Goal: Information Seeking & Learning: Learn about a topic

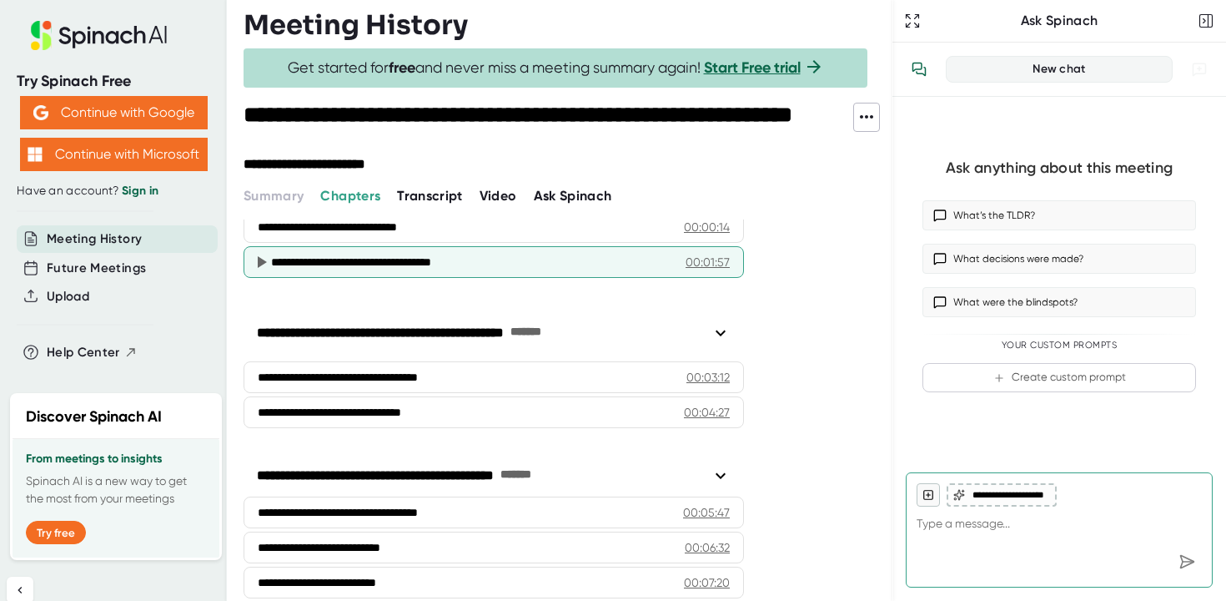
scroll to position [168, 0]
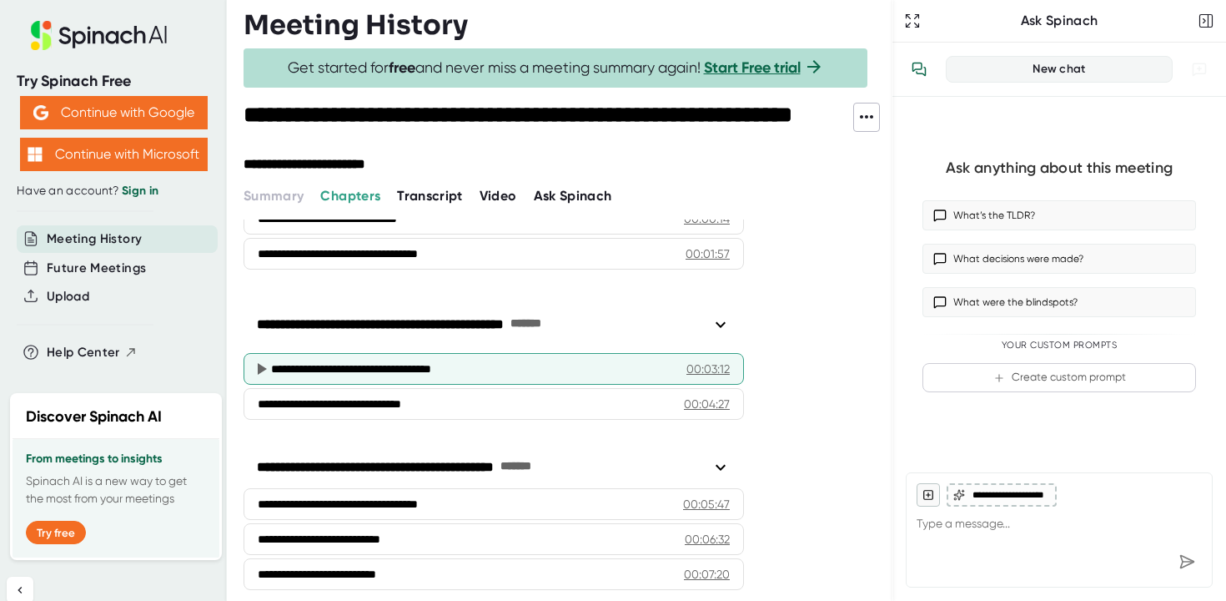
click at [369, 371] on div "**********" at bounding box center [472, 368] width 402 height 17
click at [717, 373] on div "00:03:12" at bounding box center [707, 368] width 43 height 17
click at [383, 371] on div "**********" at bounding box center [472, 368] width 402 height 17
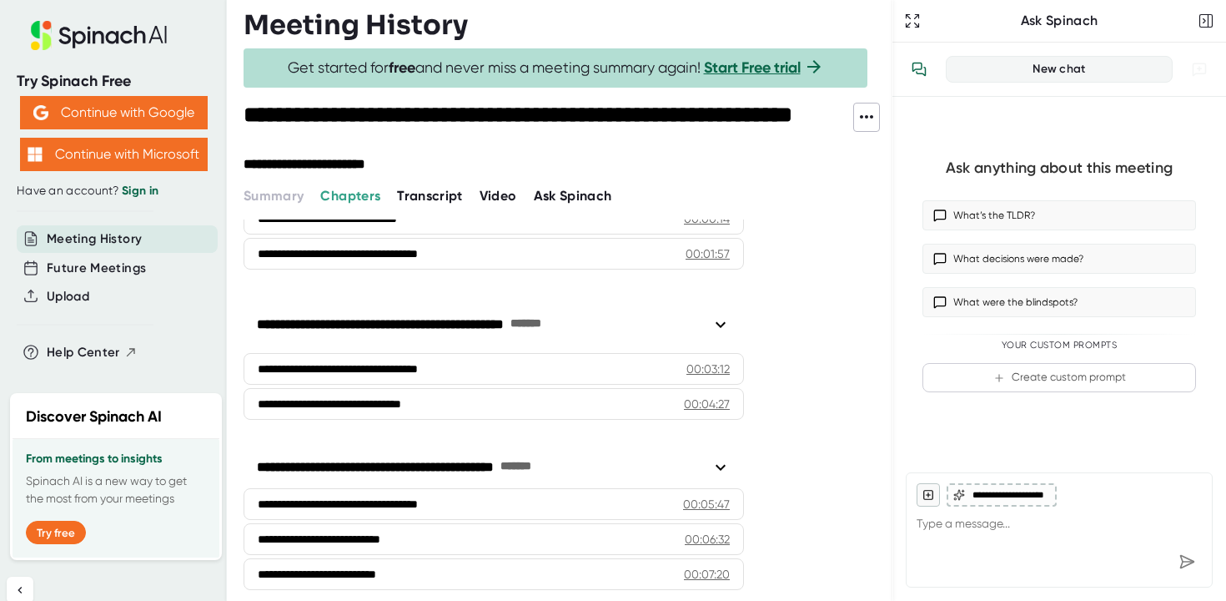
click at [724, 323] on icon at bounding box center [721, 324] width 20 height 20
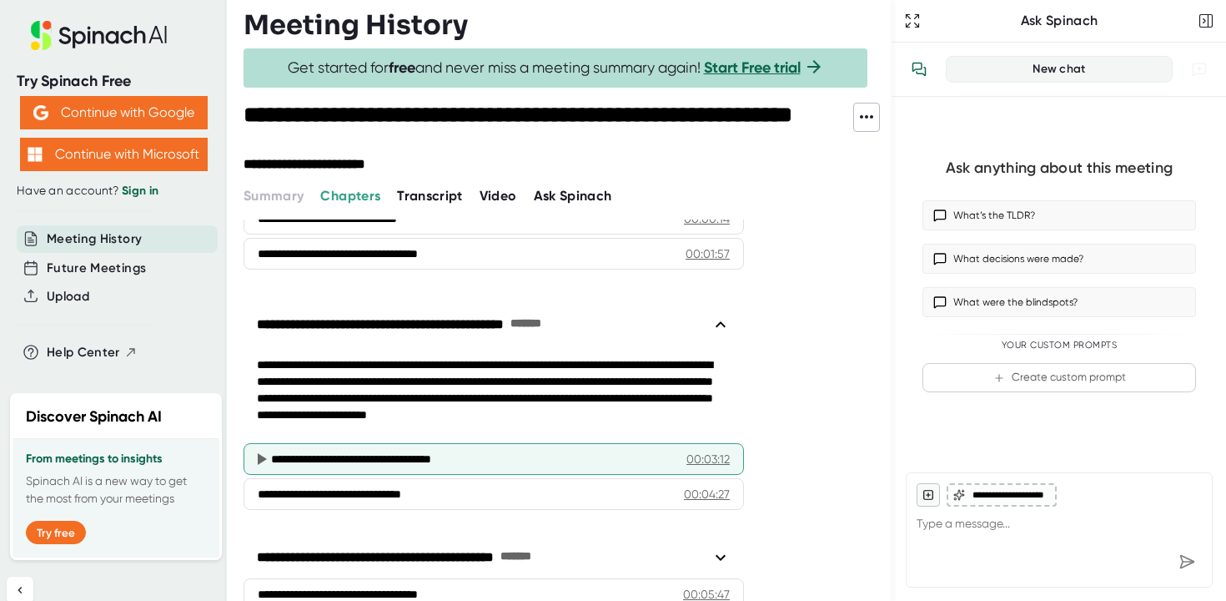
click at [420, 465] on div "**********" at bounding box center [472, 458] width 402 height 17
click at [704, 465] on div "00:03:12" at bounding box center [707, 458] width 43 height 17
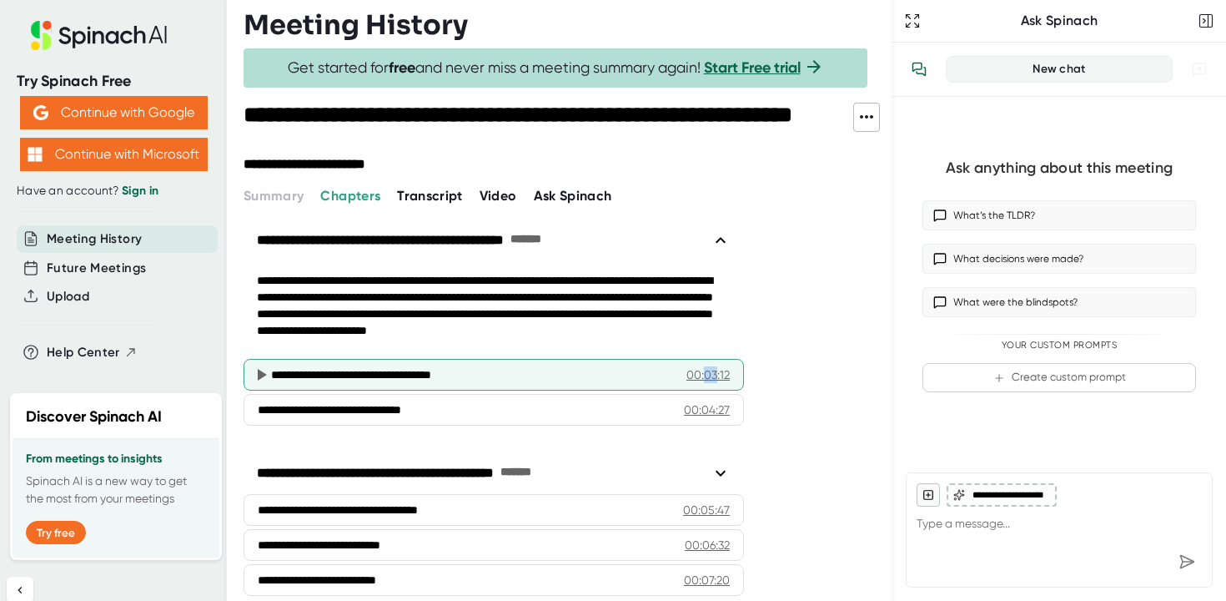
scroll to position [273, 0]
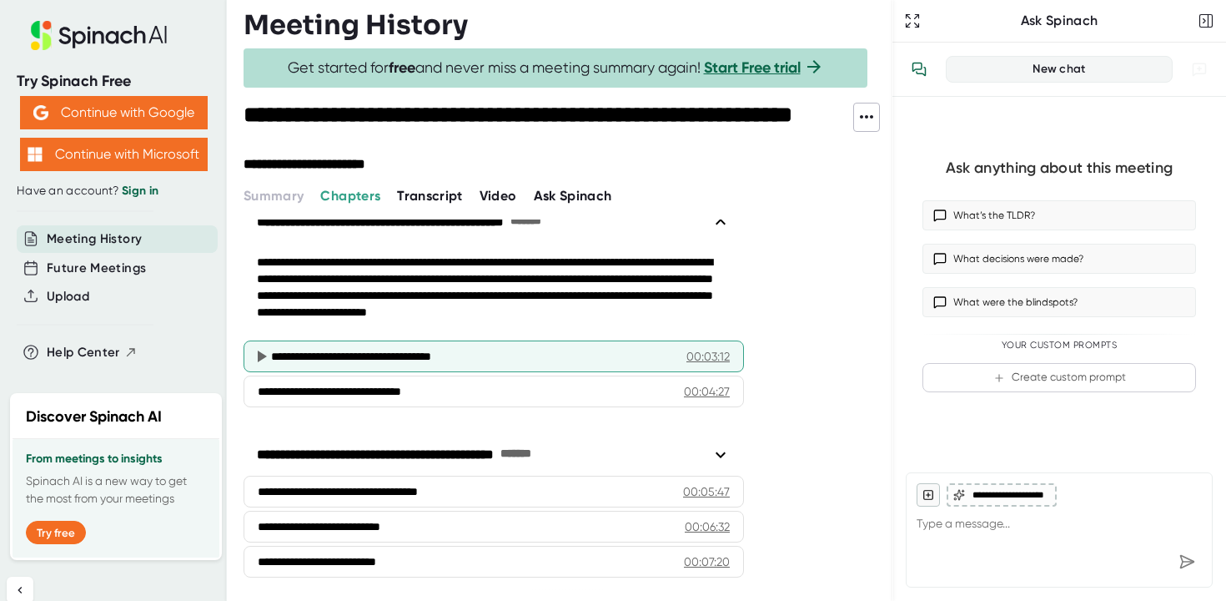
click at [437, 361] on div "**********" at bounding box center [472, 356] width 402 height 17
click at [258, 357] on icon at bounding box center [261, 356] width 20 height 20
click at [711, 358] on div "00:03:12" at bounding box center [707, 356] width 43 height 17
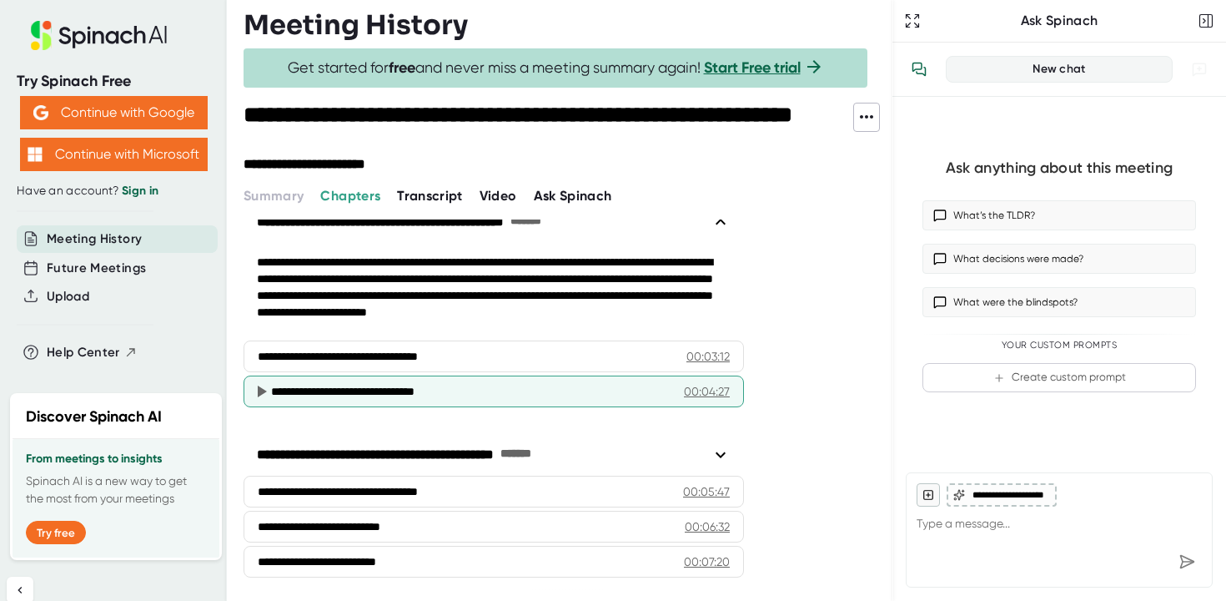
click at [709, 389] on div "00:04:27" at bounding box center [707, 391] width 46 height 17
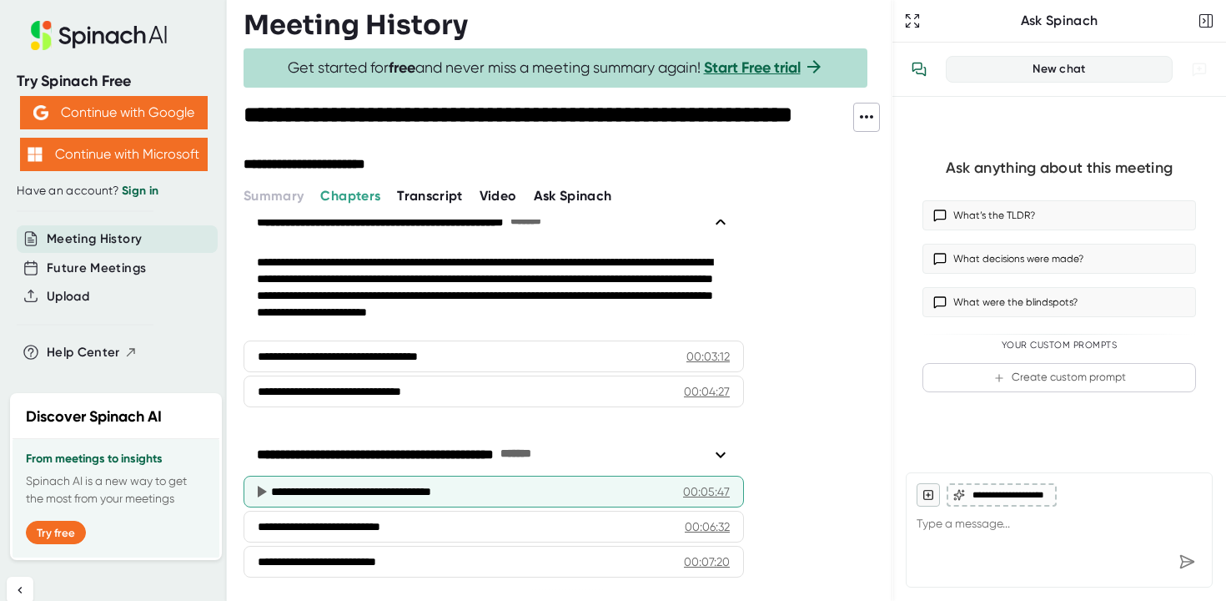
click at [425, 492] on div "**********" at bounding box center [471, 491] width 400 height 17
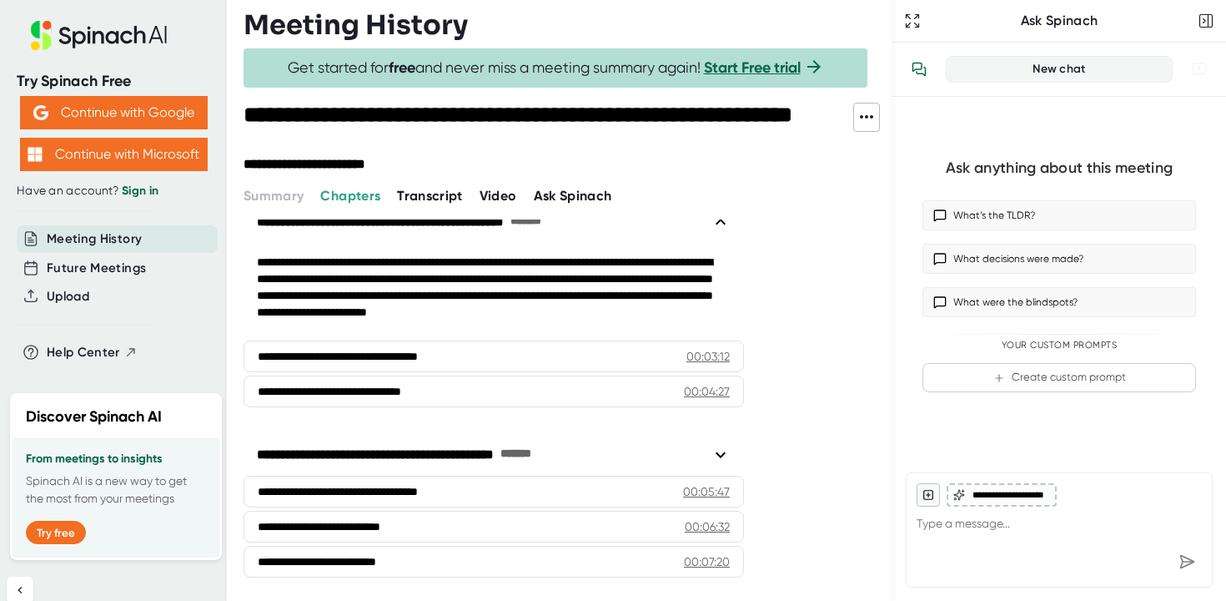
click at [868, 120] on icon at bounding box center [867, 117] width 20 height 20
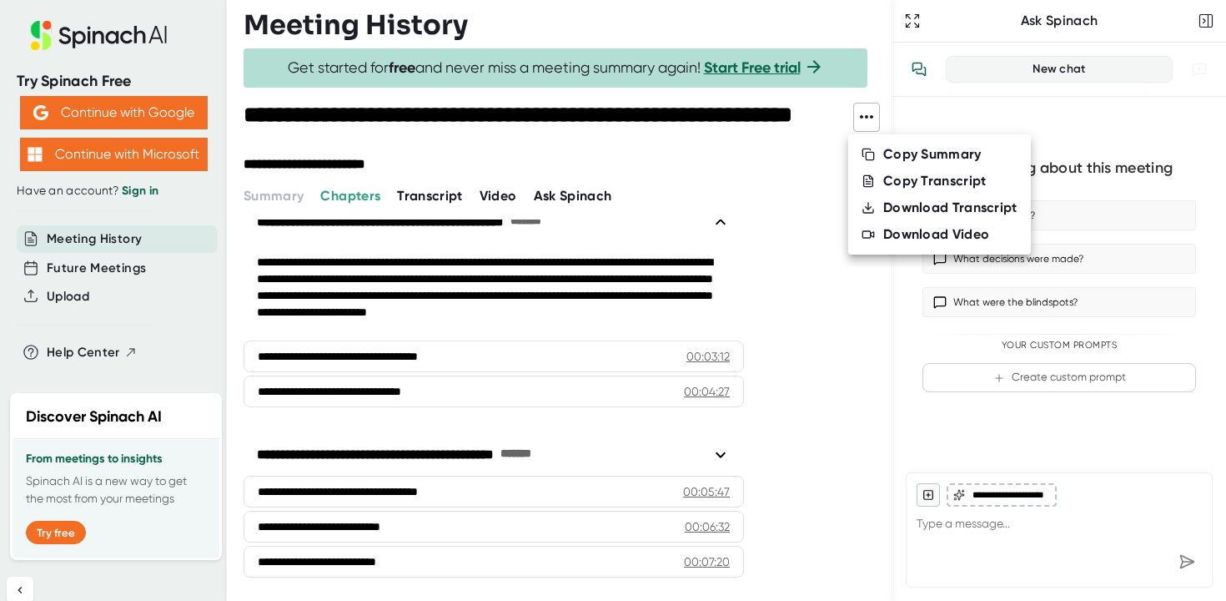
click at [868, 120] on div at bounding box center [613, 300] width 1226 height 601
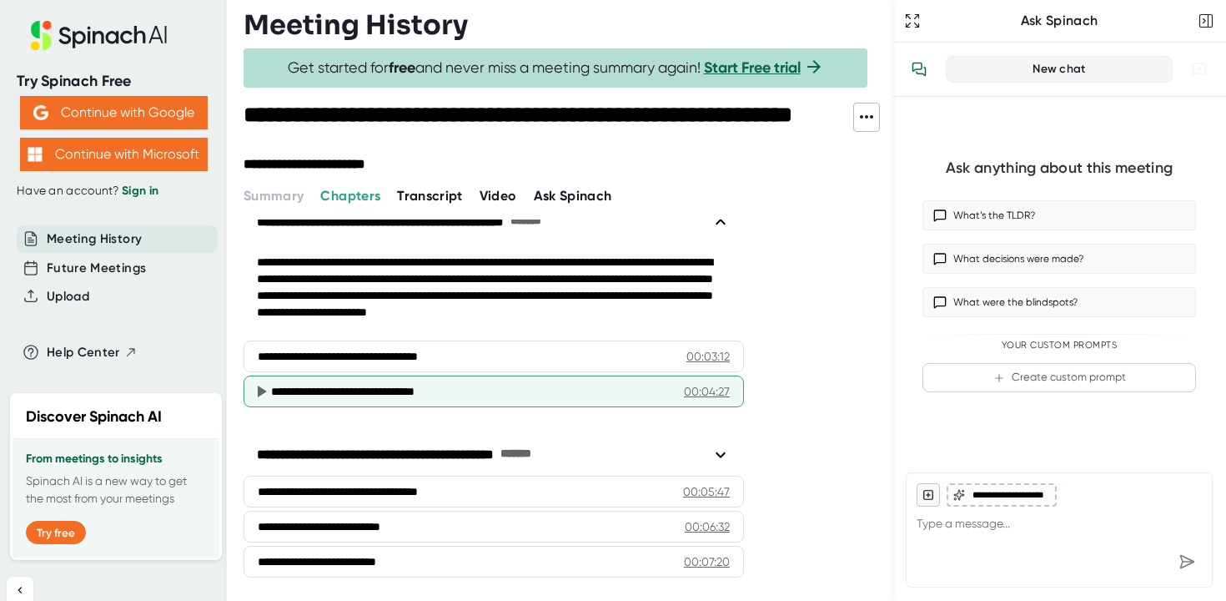
click at [393, 391] on div "**********" at bounding box center [471, 391] width 400 height 17
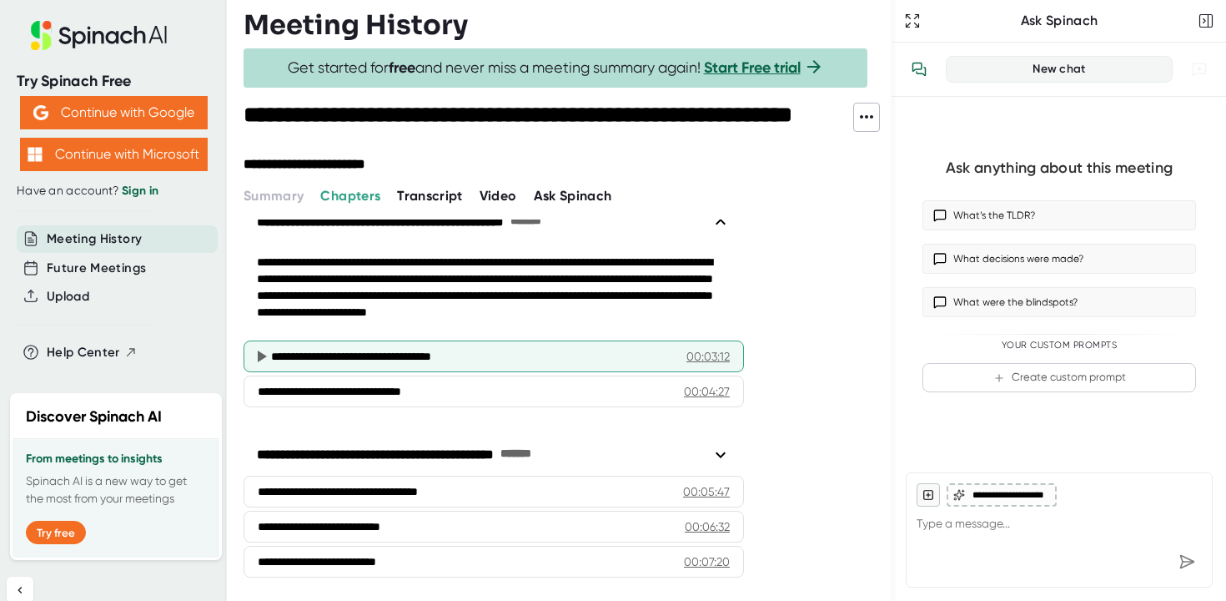
click at [393, 359] on div "**********" at bounding box center [472, 356] width 402 height 17
click at [699, 358] on div "00:03:12" at bounding box center [707, 356] width 43 height 17
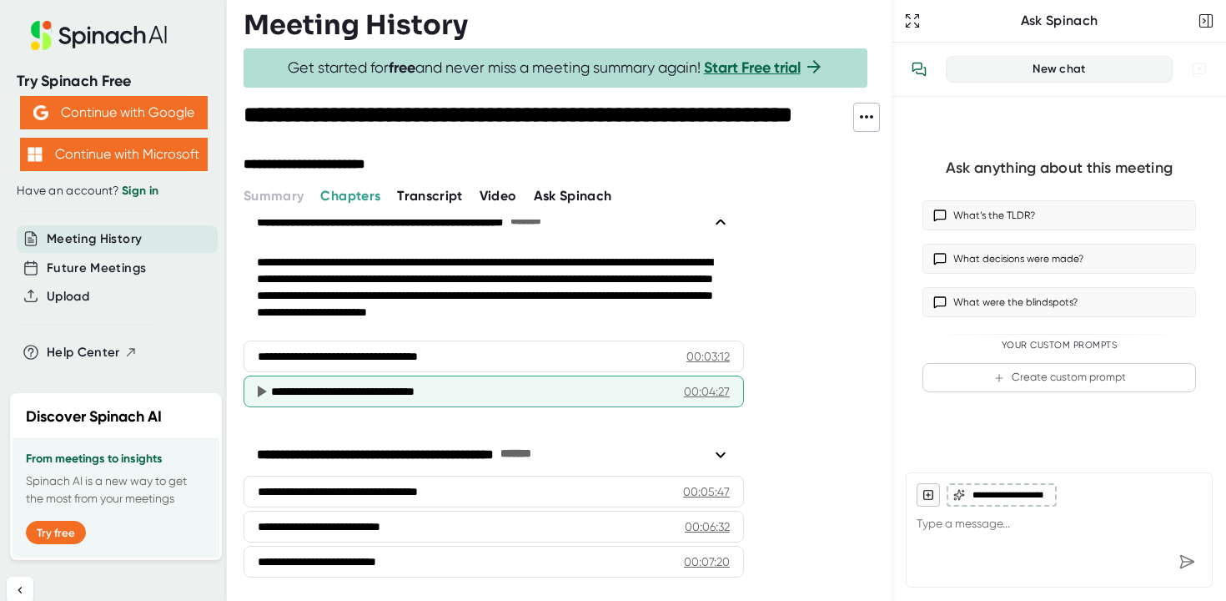
click at [718, 389] on div "00:04:27" at bounding box center [707, 391] width 46 height 17
click at [264, 389] on icon at bounding box center [262, 391] width 9 height 12
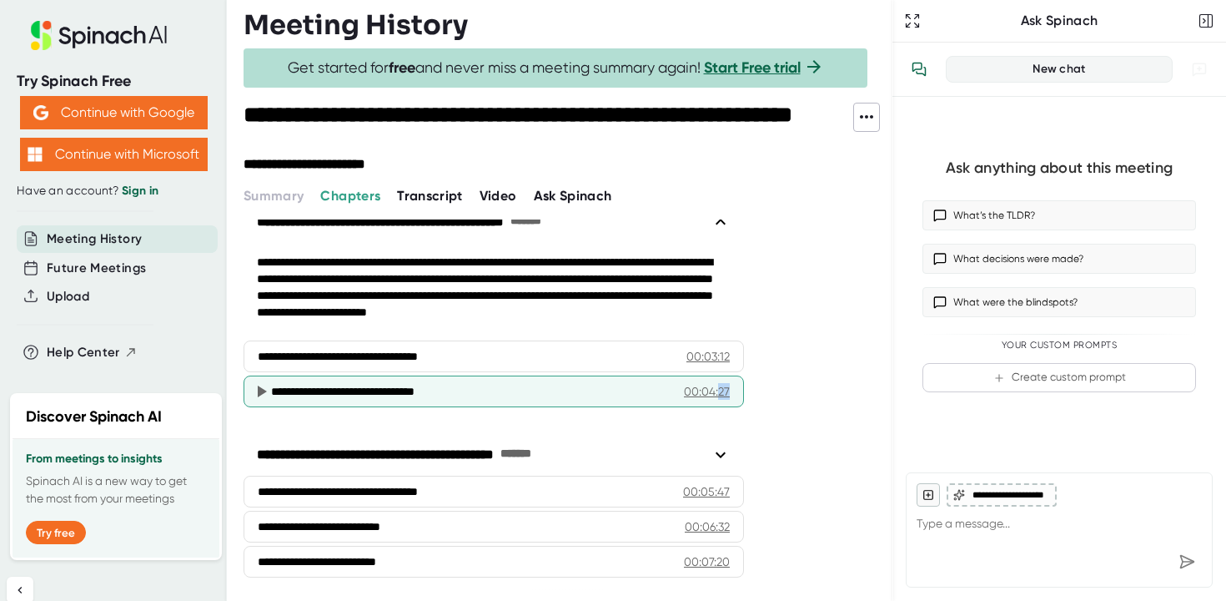
click at [264, 389] on icon at bounding box center [262, 391] width 9 height 12
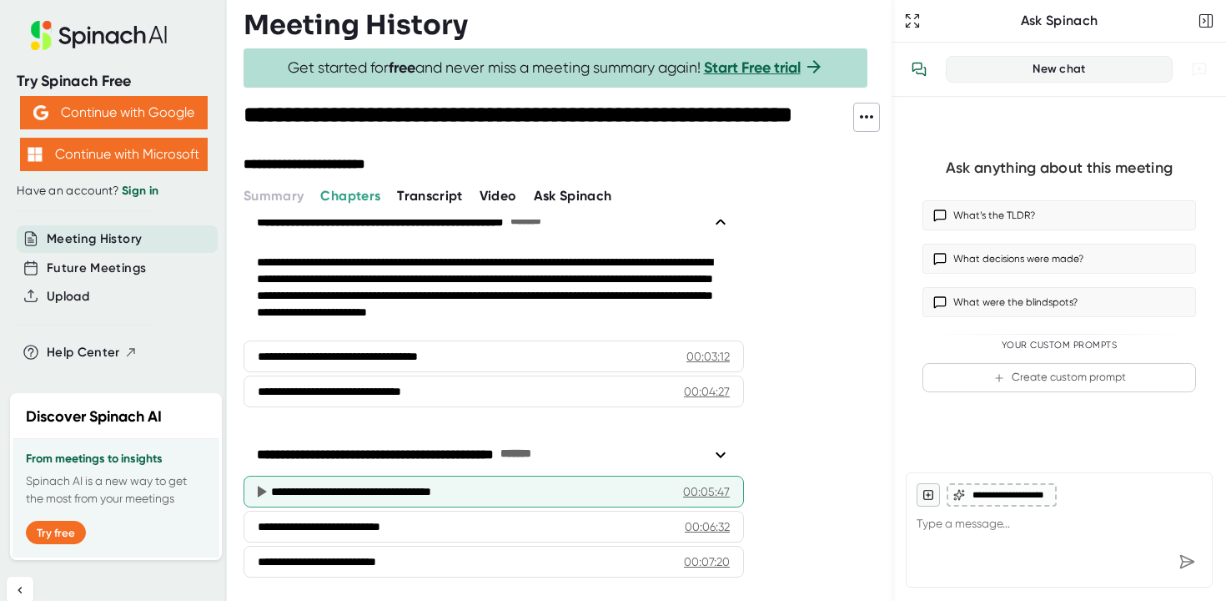
click at [339, 491] on div "**********" at bounding box center [471, 491] width 400 height 17
click at [702, 490] on div "00:05:47" at bounding box center [706, 491] width 47 height 17
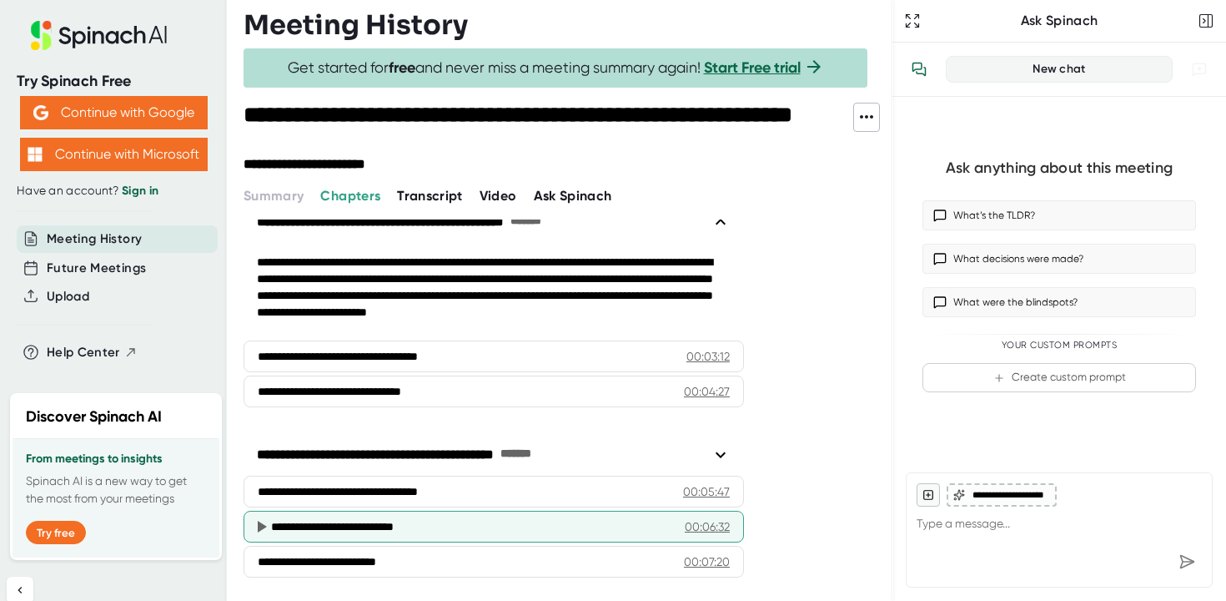
click at [706, 528] on div "00:06:32" at bounding box center [707, 526] width 45 height 17
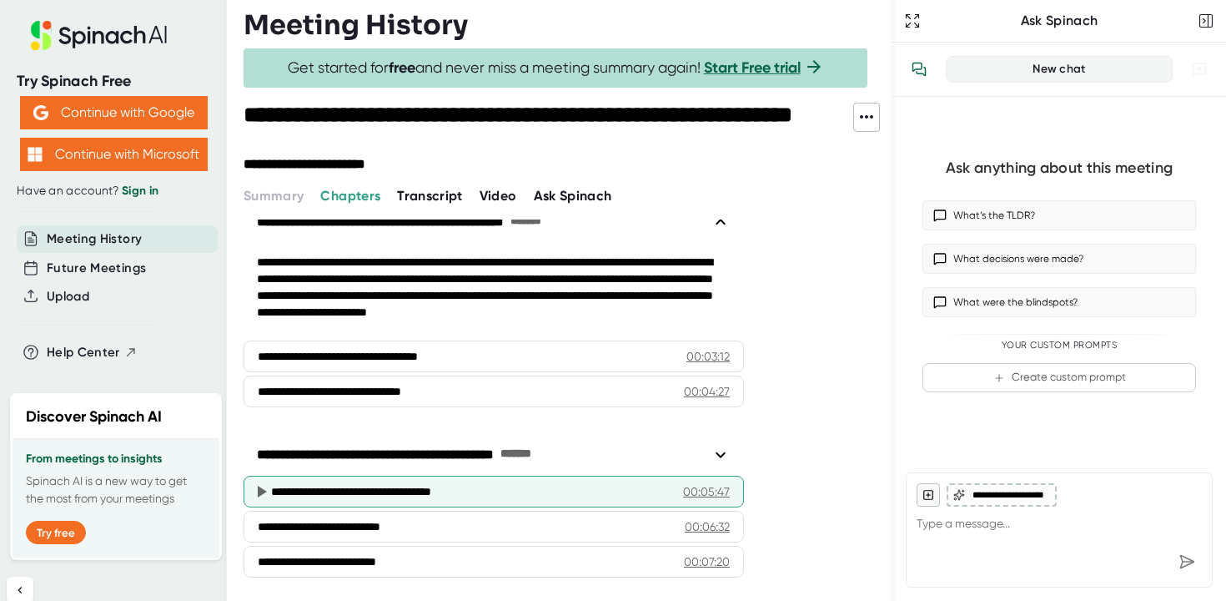
click at [264, 490] on icon at bounding box center [262, 491] width 9 height 12
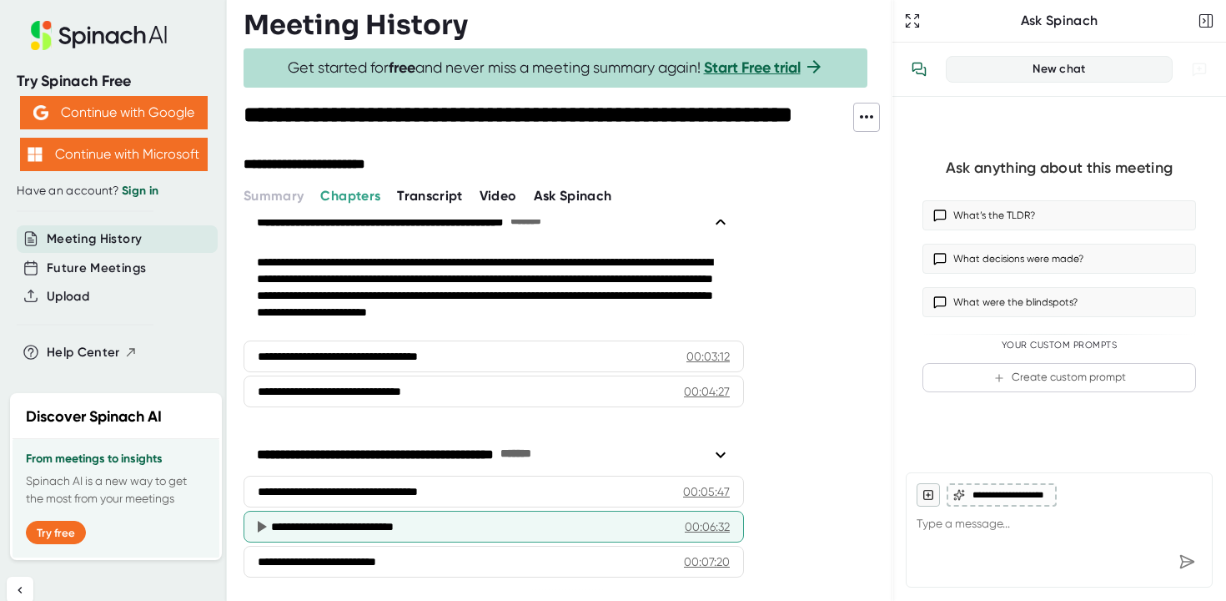
click at [261, 530] on icon at bounding box center [262, 526] width 9 height 12
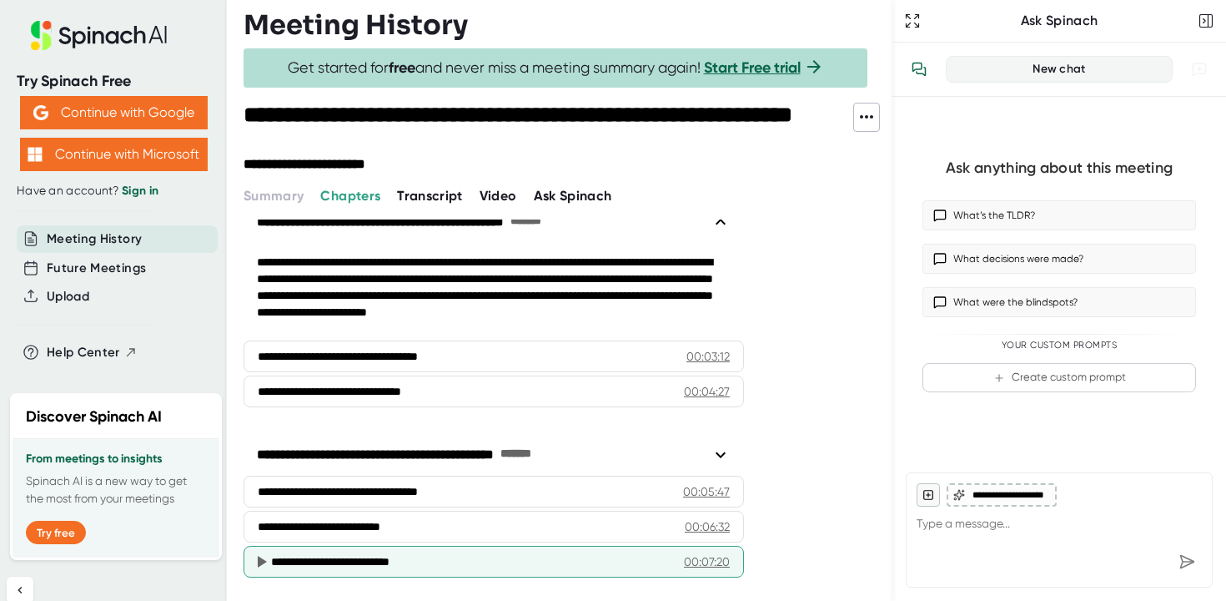
click at [265, 565] on icon at bounding box center [261, 561] width 20 height 20
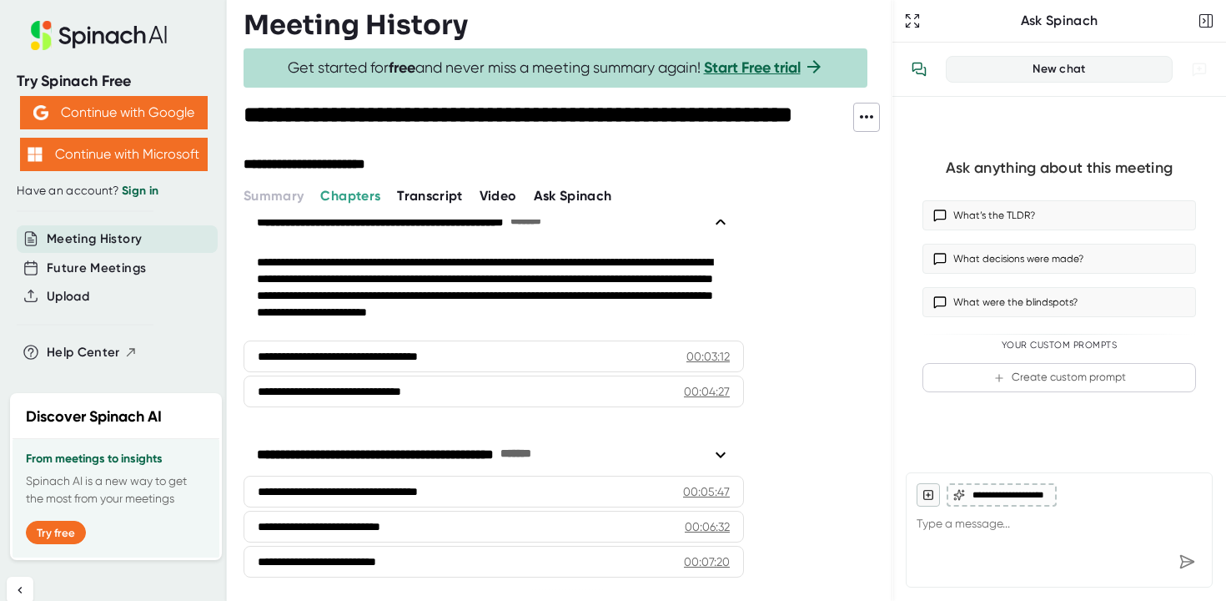
click at [440, 198] on span "Transcript" at bounding box center [430, 196] width 66 height 16
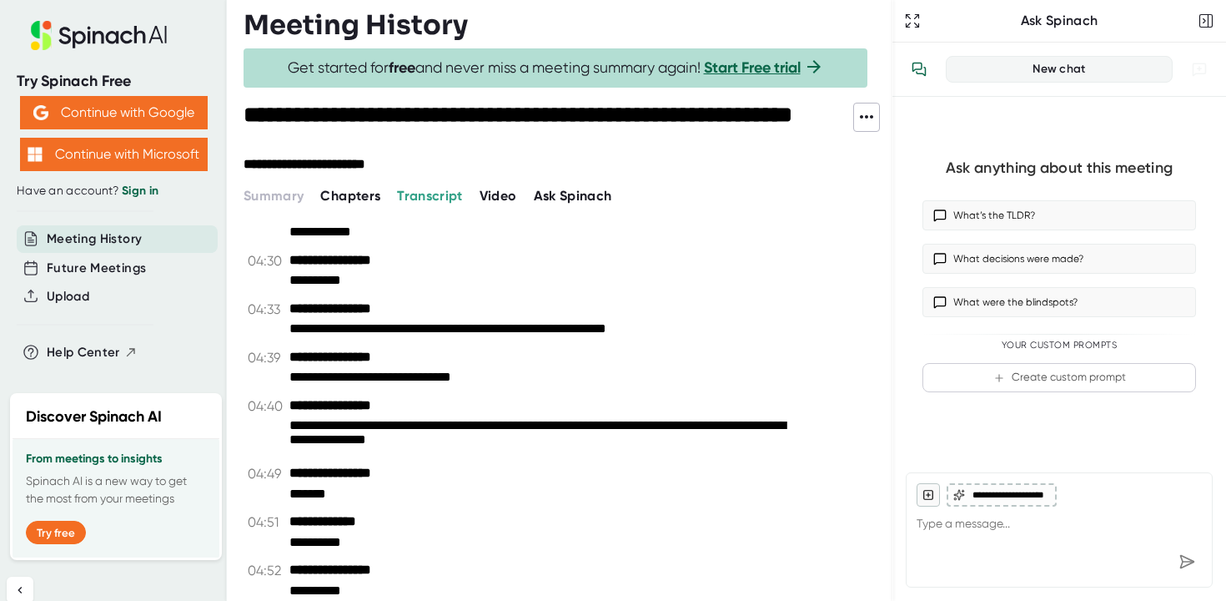
scroll to position [1998, 0]
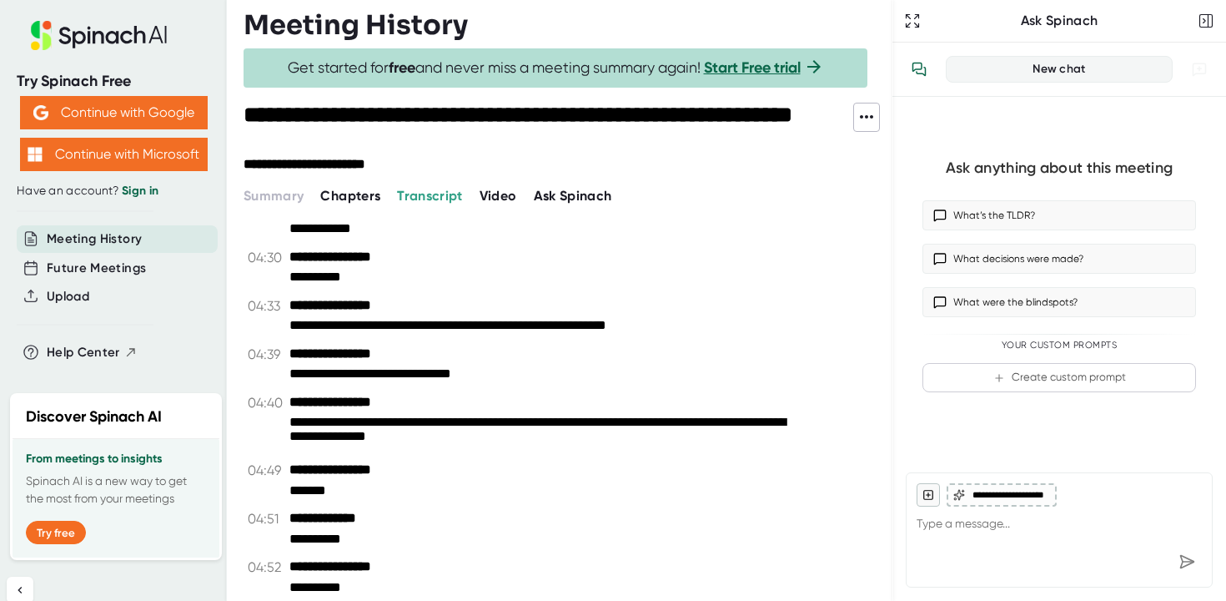
click at [507, 195] on span "Video" at bounding box center [499, 196] width 38 height 16
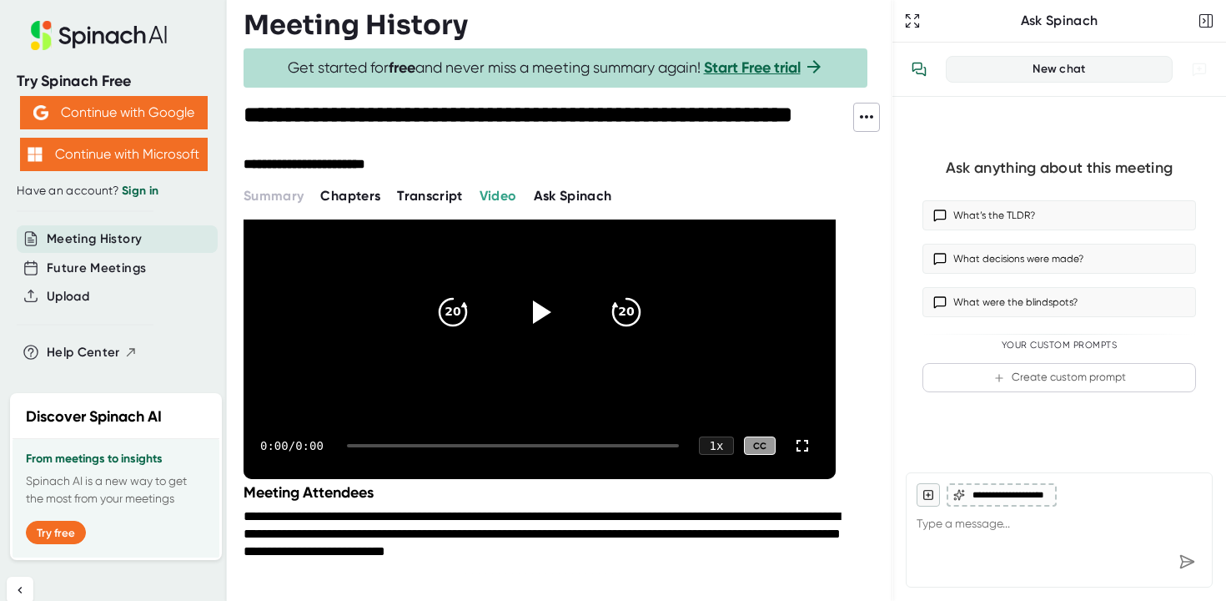
scroll to position [262, 0]
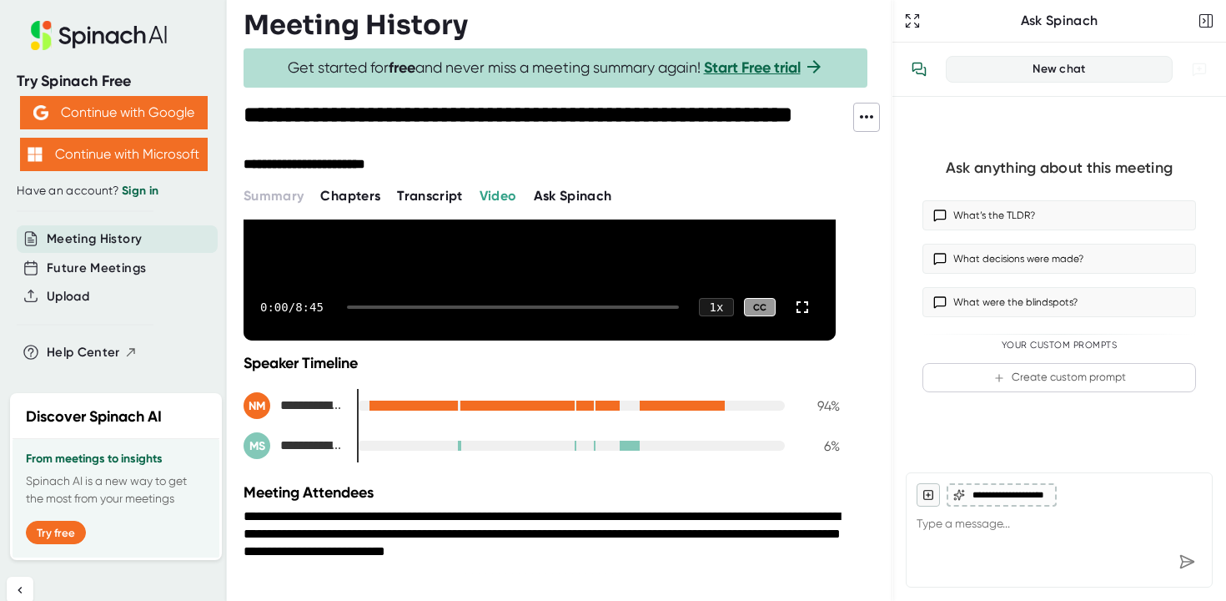
click at [515, 291] on div "0:00 / 8:45 1 x CC" at bounding box center [540, 307] width 592 height 67
click at [769, 314] on div "CC" at bounding box center [760, 307] width 32 height 19
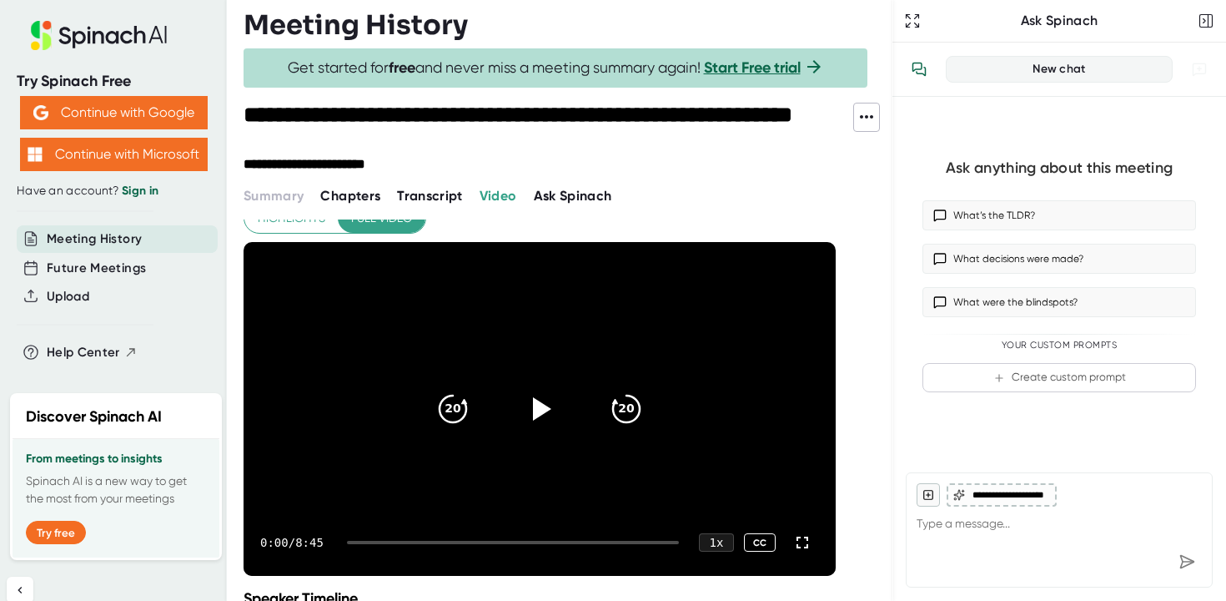
scroll to position [0, 0]
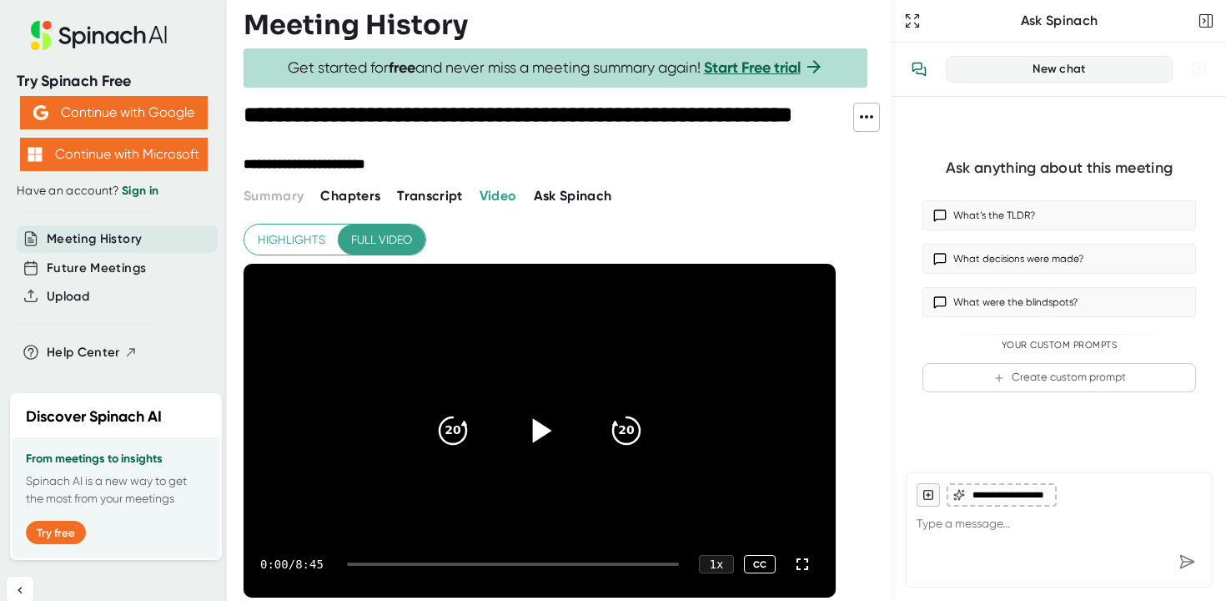
click at [536, 440] on icon at bounding box center [542, 430] width 19 height 24
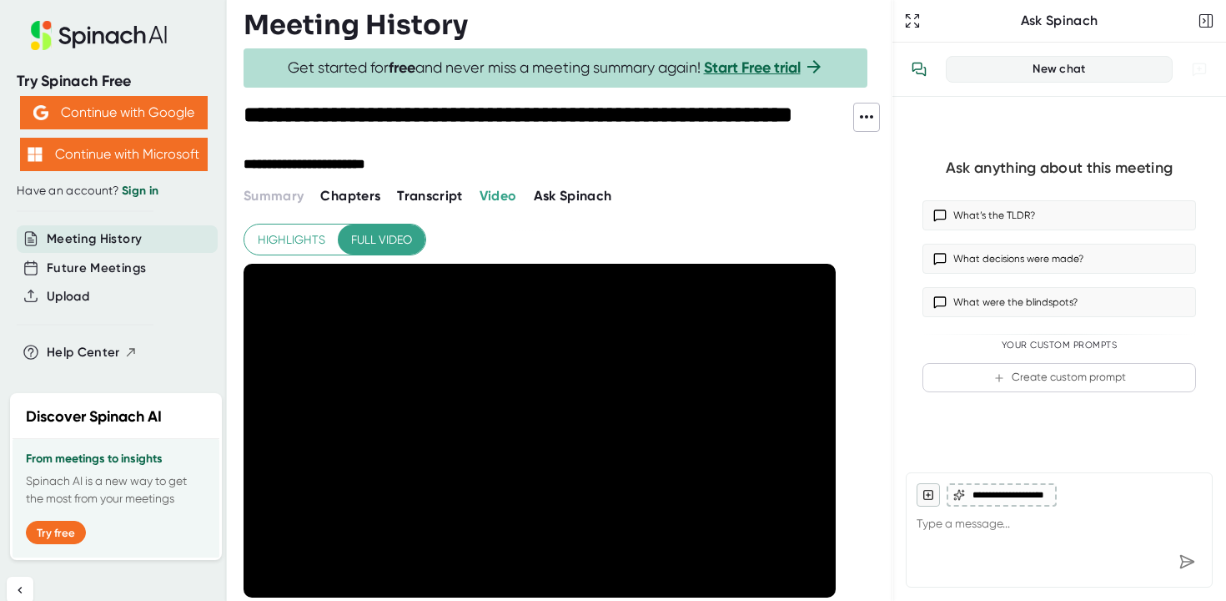
click at [446, 190] on span "Transcript" at bounding box center [430, 196] width 66 height 16
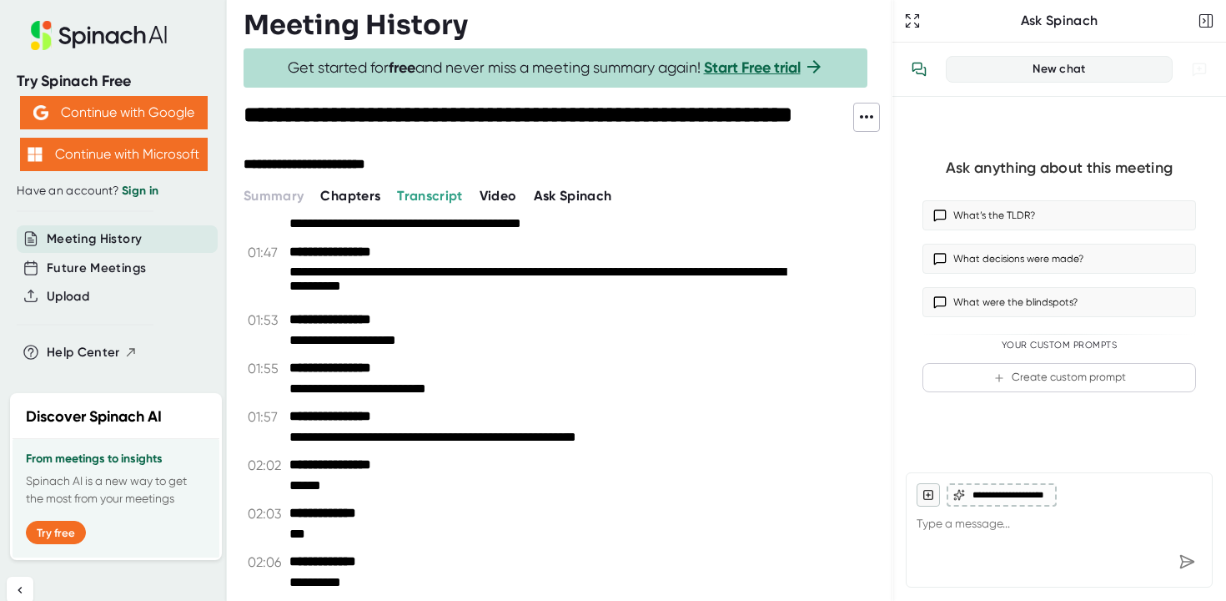
scroll to position [369, 0]
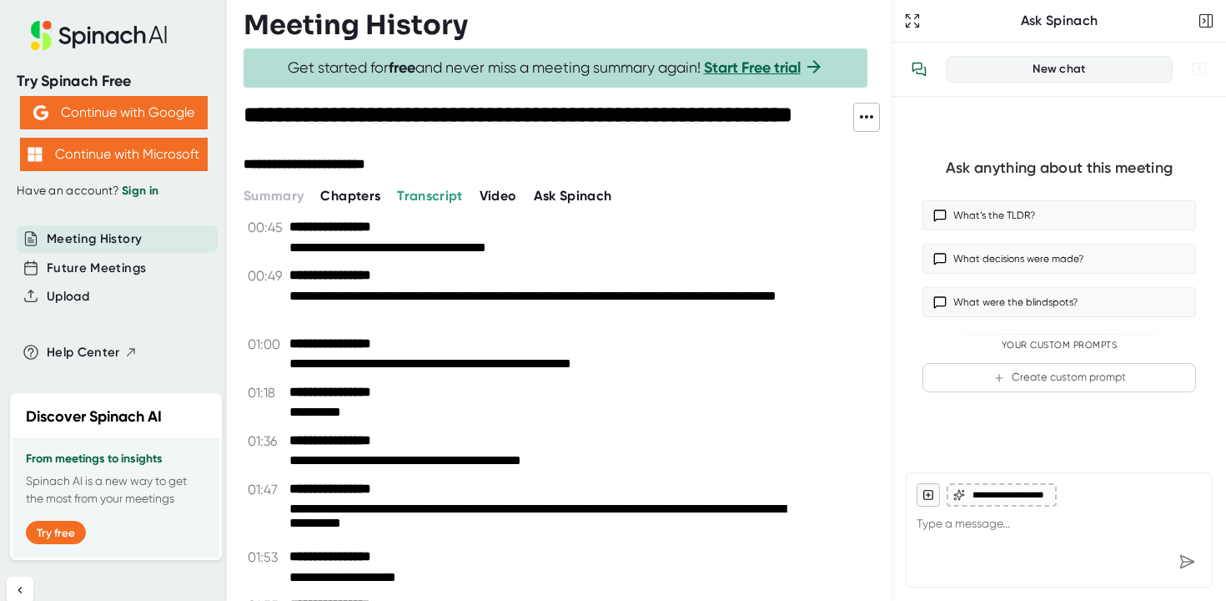
click at [341, 196] on span "Chapters" at bounding box center [350, 196] width 60 height 16
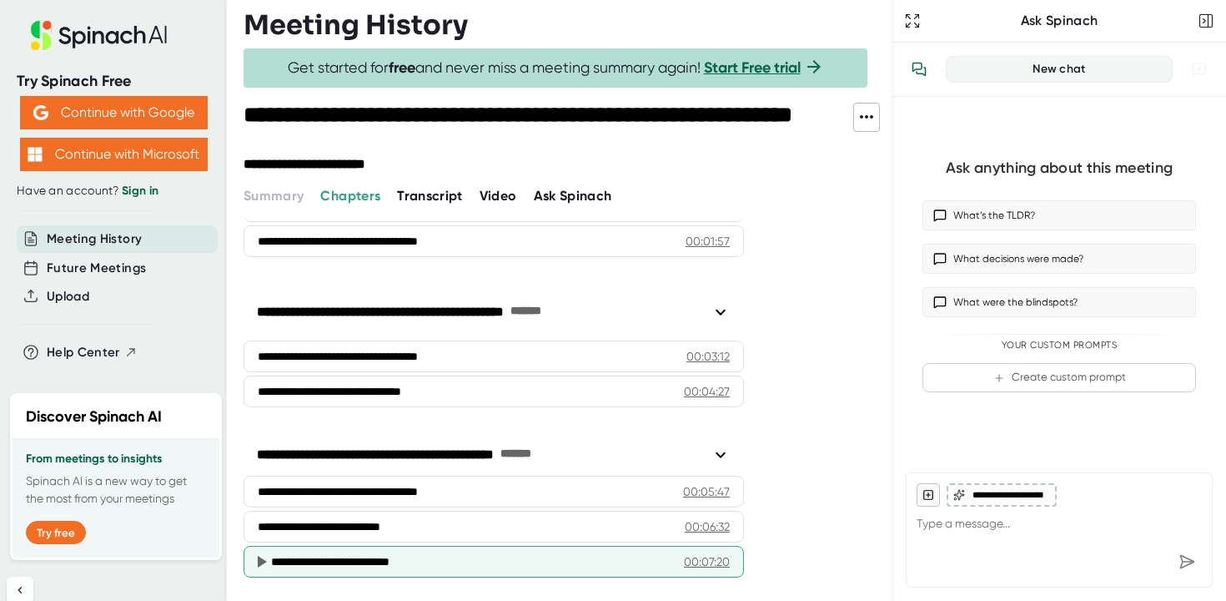
click at [624, 559] on div "**********" at bounding box center [471, 561] width 400 height 17
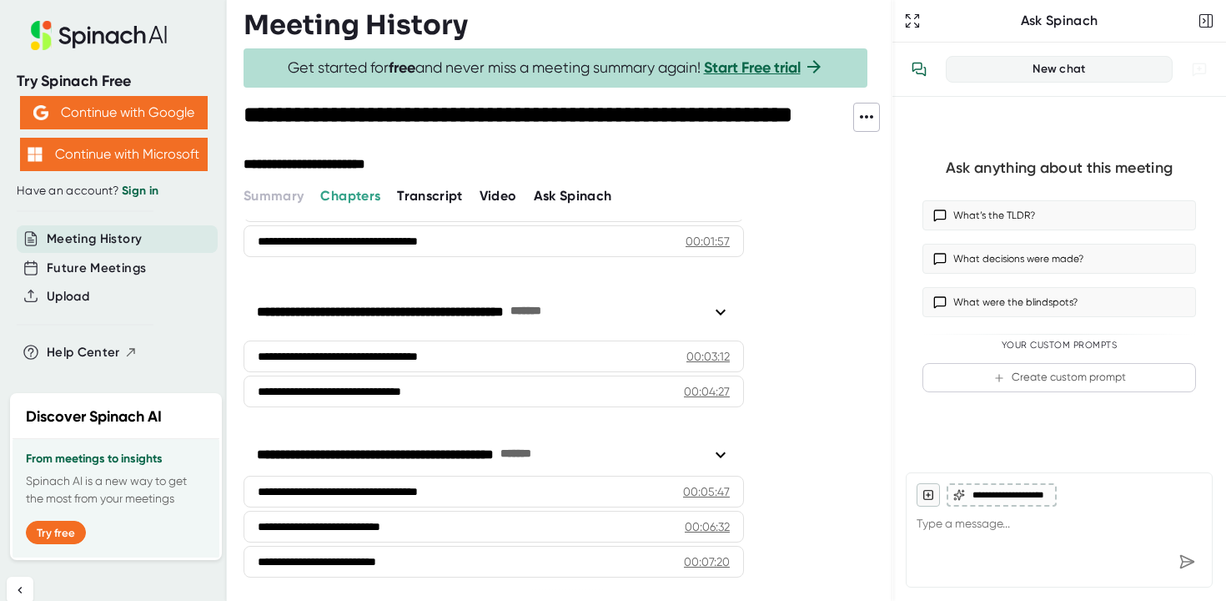
click at [494, 201] on span "Video" at bounding box center [499, 196] width 38 height 16
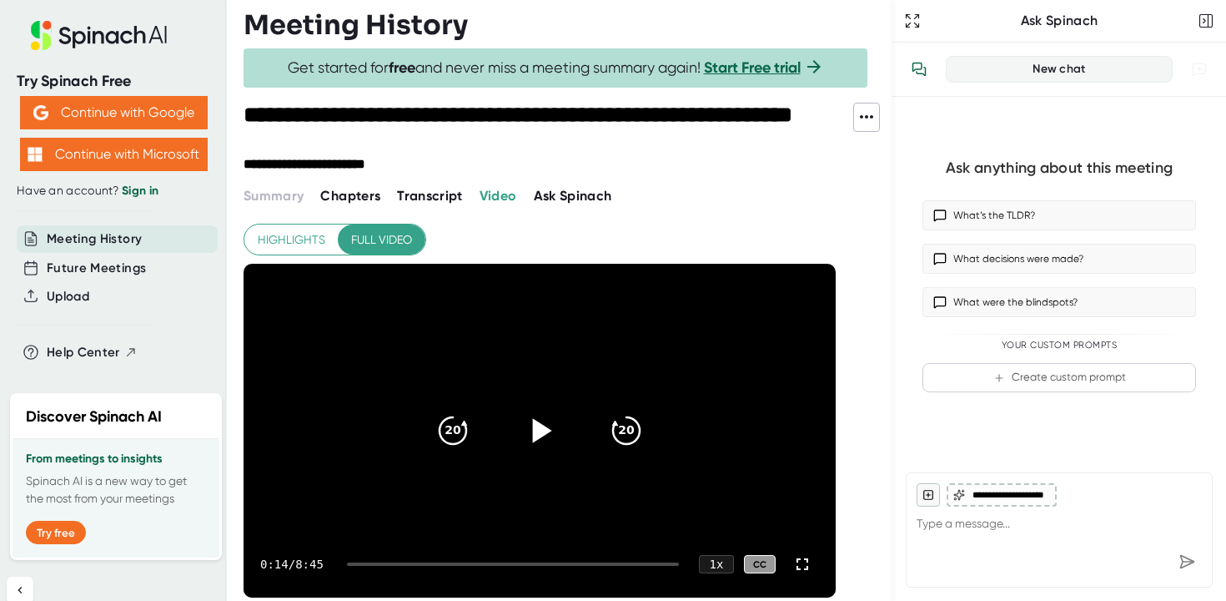
click at [540, 438] on icon at bounding box center [542, 430] width 19 height 24
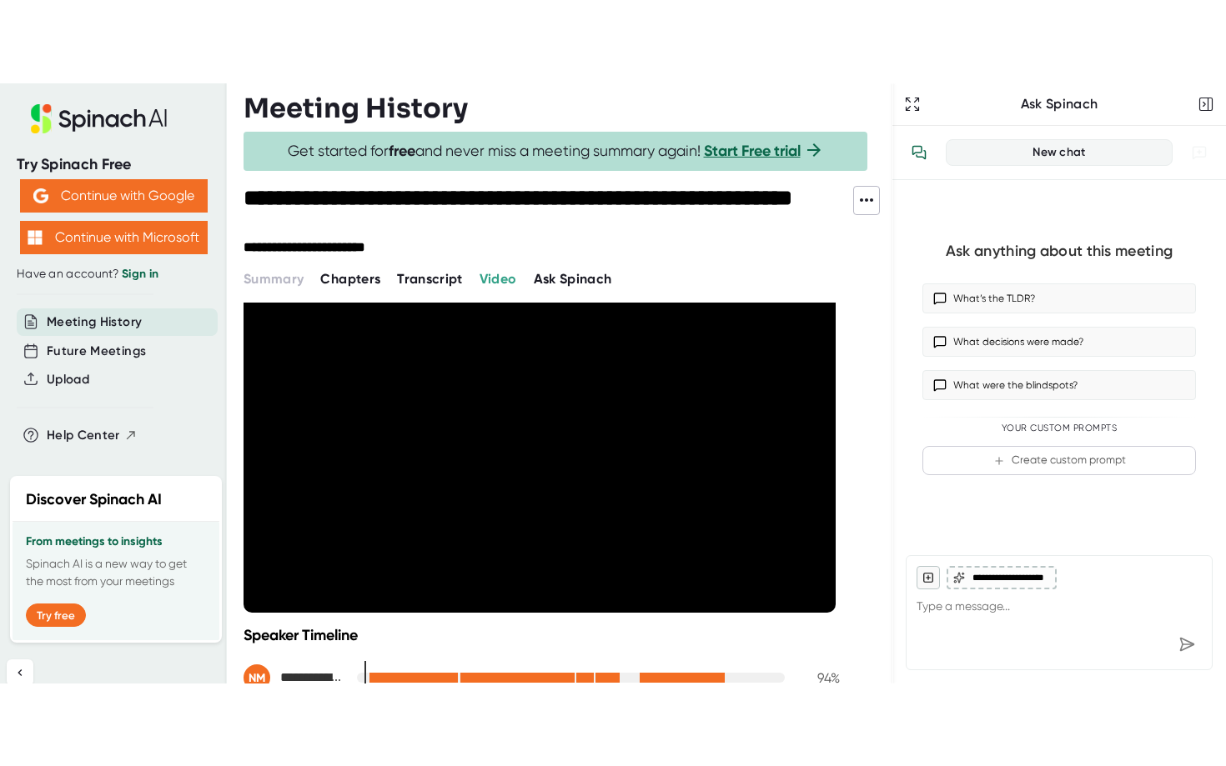
scroll to position [65, 0]
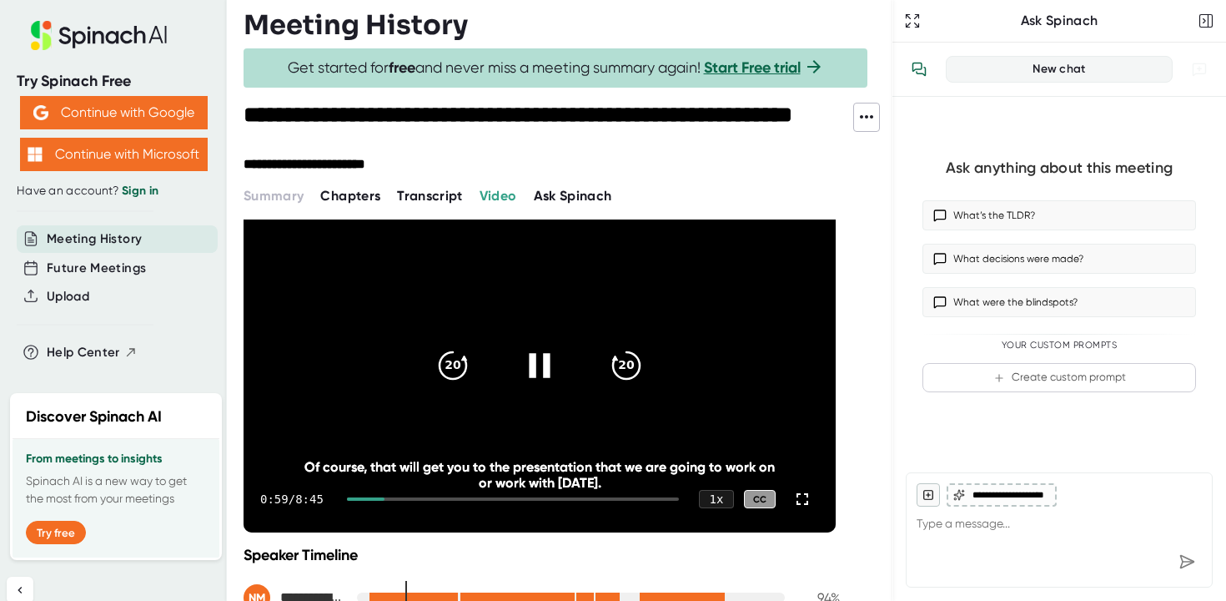
click at [533, 426] on video at bounding box center [540, 366] width 592 height 334
click at [535, 371] on icon at bounding box center [542, 365] width 19 height 24
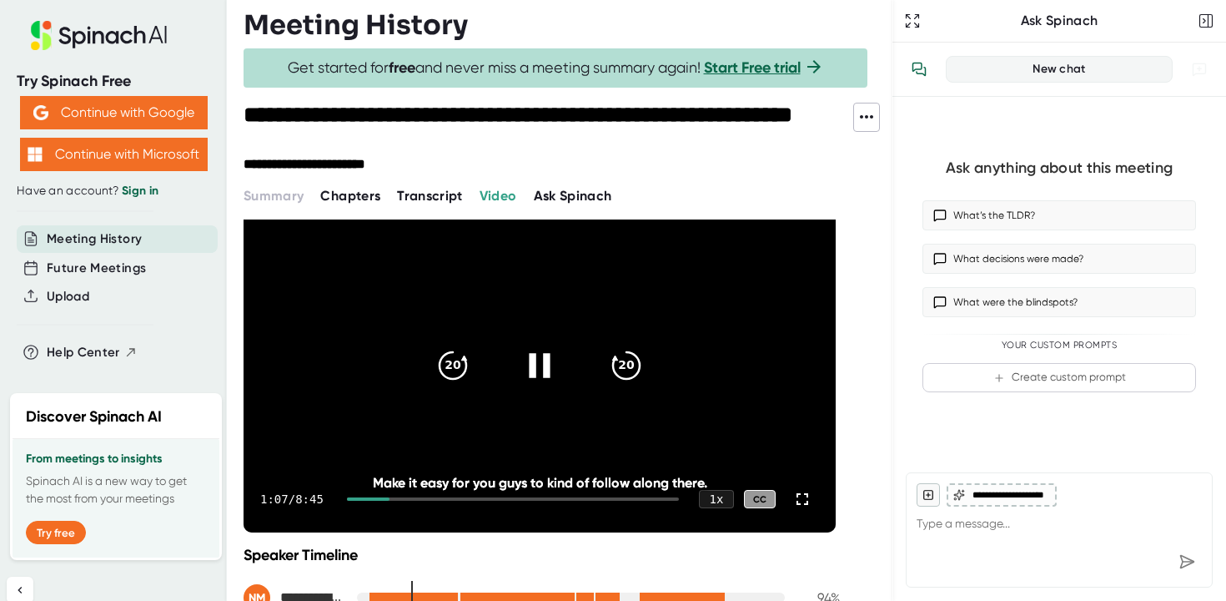
click at [534, 432] on video at bounding box center [540, 366] width 592 height 334
click at [529, 430] on video at bounding box center [540, 366] width 592 height 334
click at [800, 505] on icon at bounding box center [802, 499] width 20 height 20
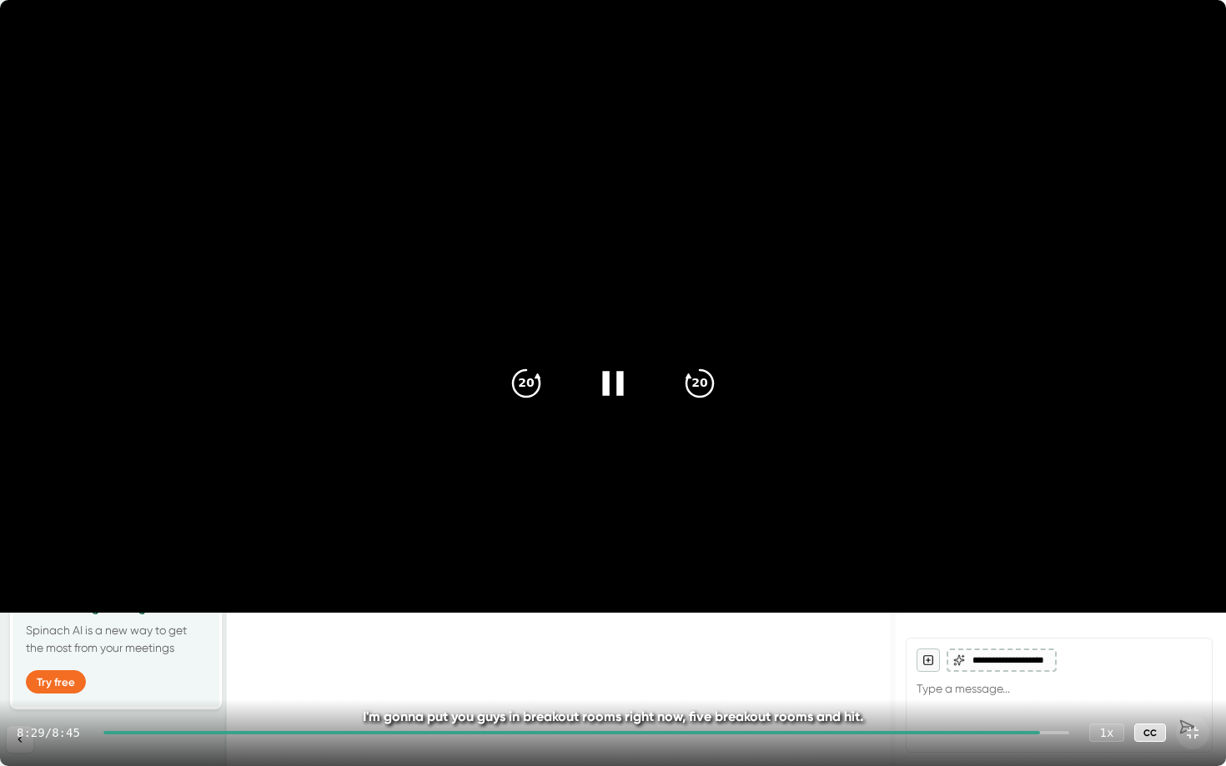
click at [1191, 600] on icon at bounding box center [1193, 733] width 20 height 20
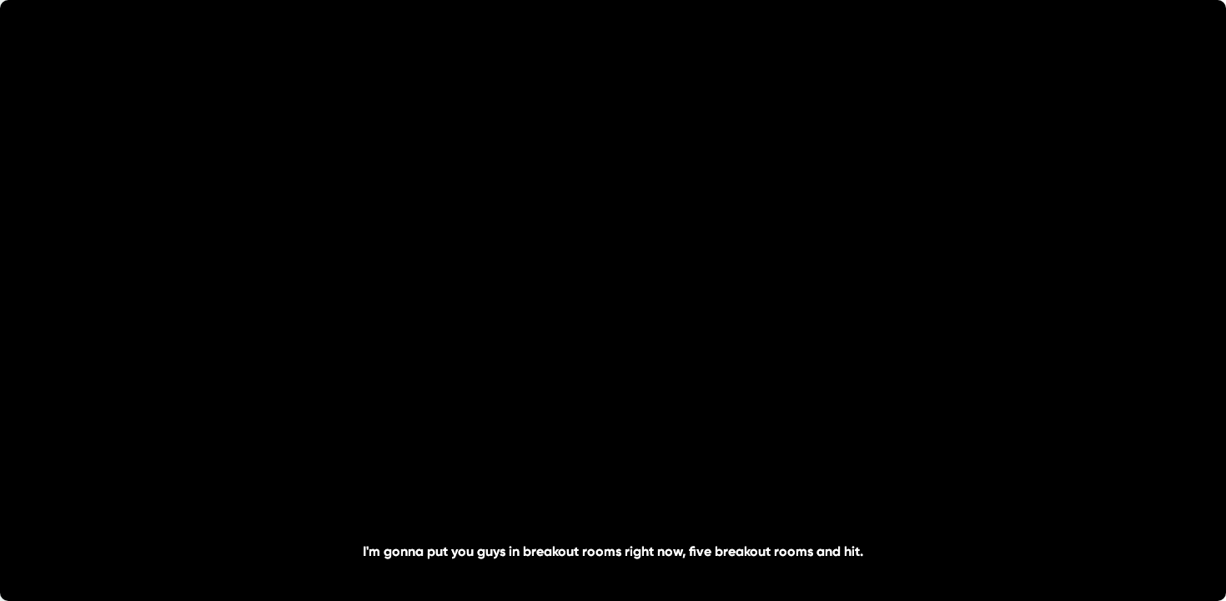
scroll to position [262, 0]
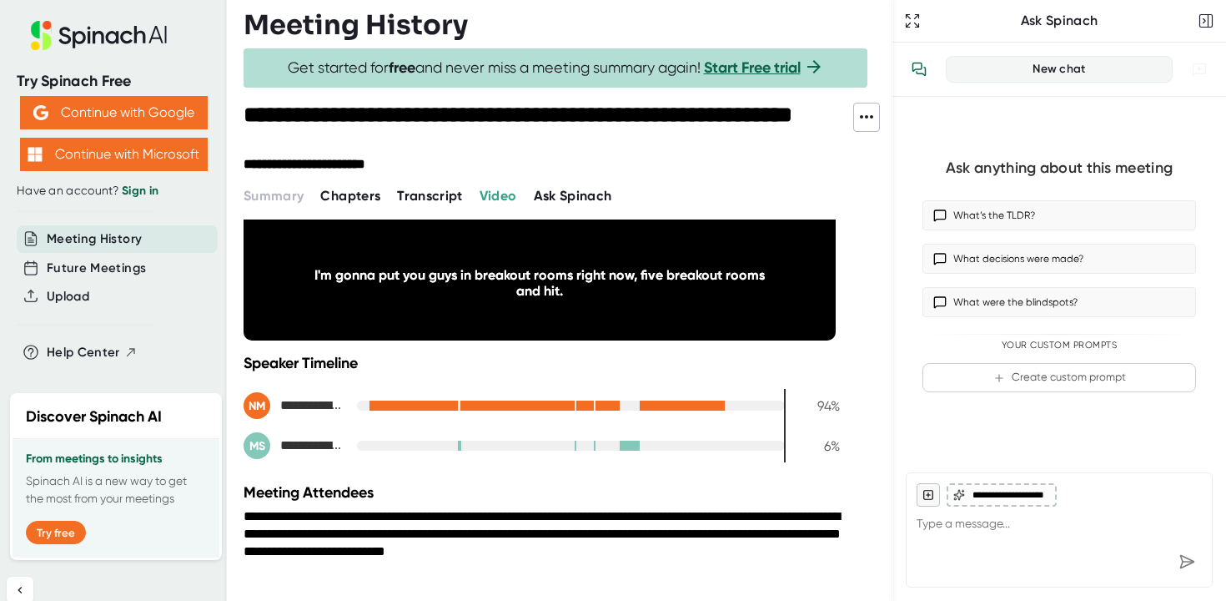
type textarea "x"
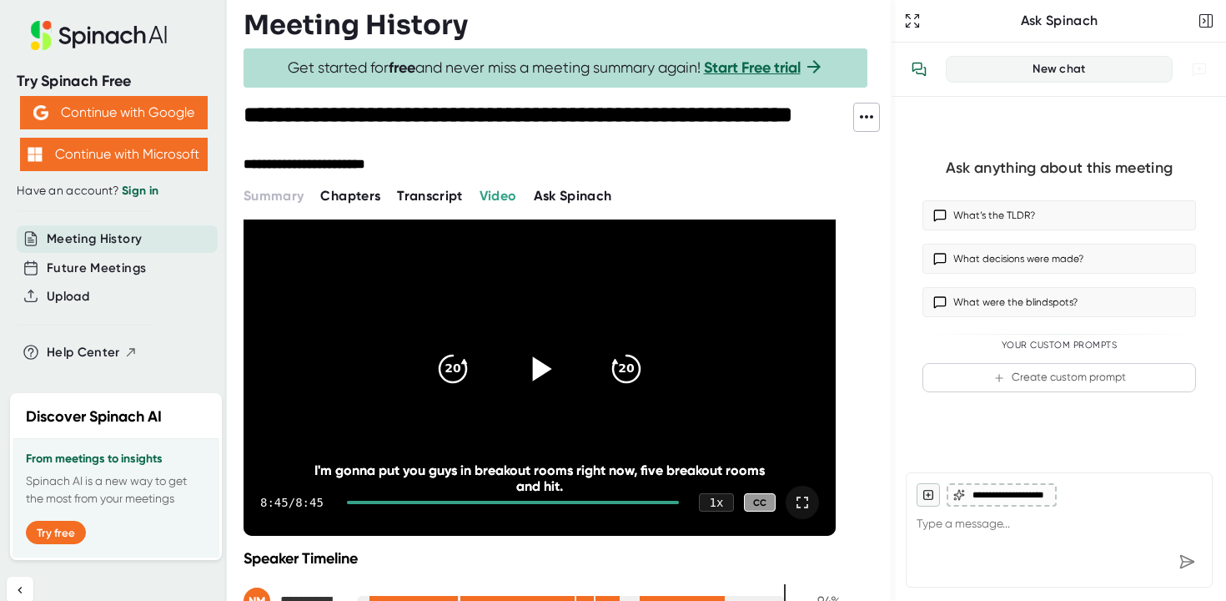
scroll to position [0, 0]
